Goal: Task Accomplishment & Management: Manage account settings

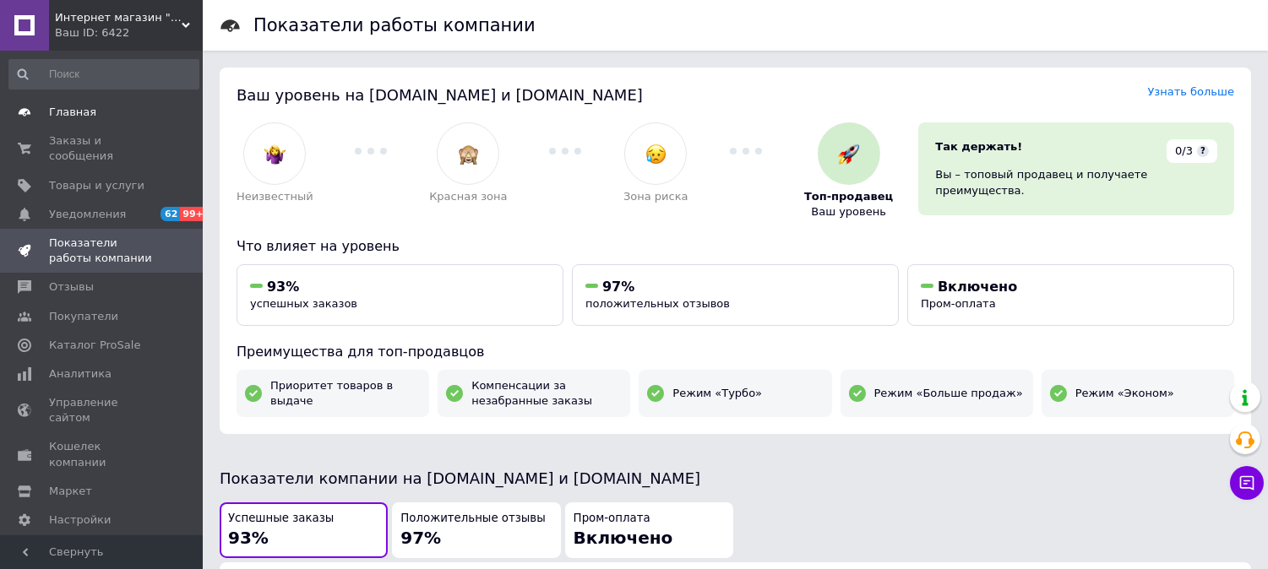
click at [98, 125] on link "Главная" at bounding box center [104, 112] width 208 height 29
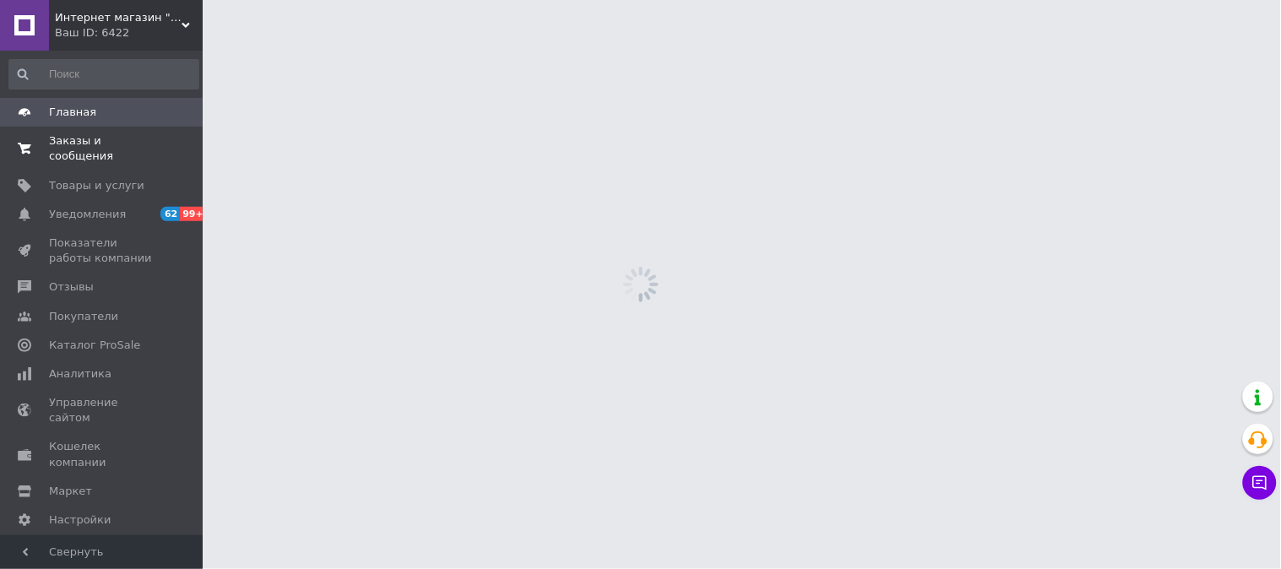
click at [97, 144] on span "Заказы и сообщения" at bounding box center [102, 148] width 107 height 30
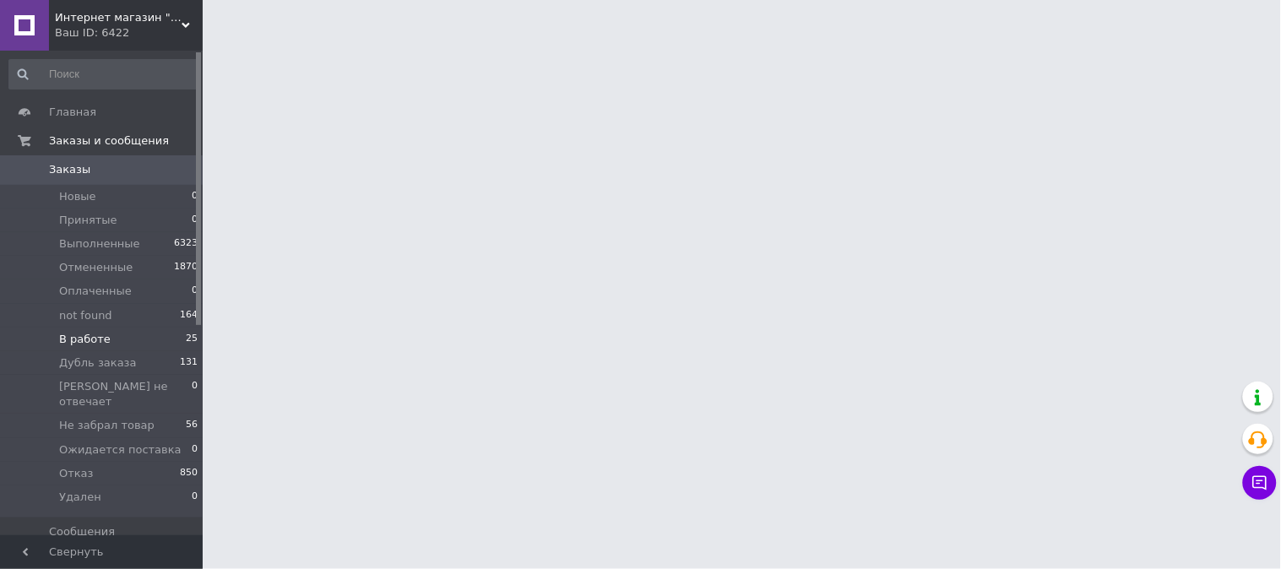
click at [83, 335] on span "В работе" at bounding box center [85, 339] width 52 height 15
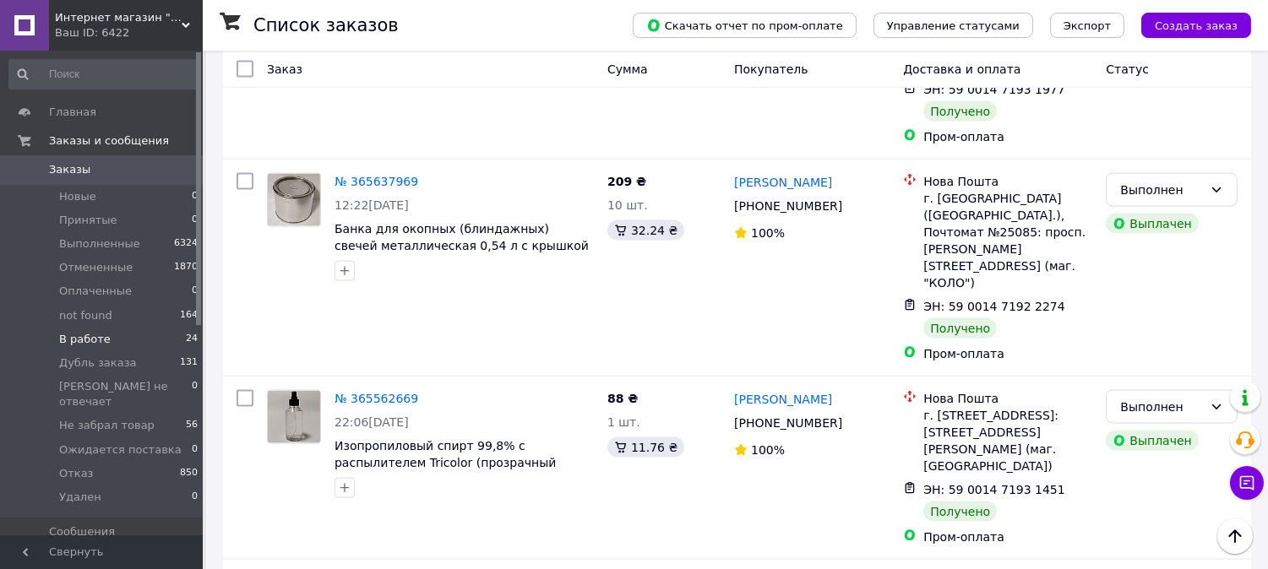
scroll to position [4692, 0]
